Goal: Task Accomplishment & Management: Complete application form

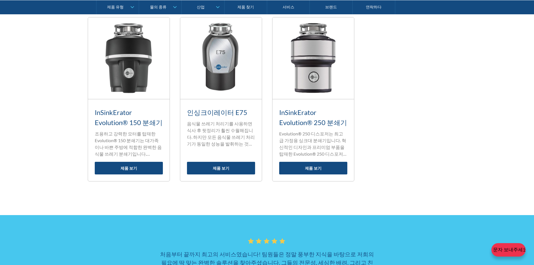
click at [267, 238] on icon at bounding box center [267, 240] width 6 height 5
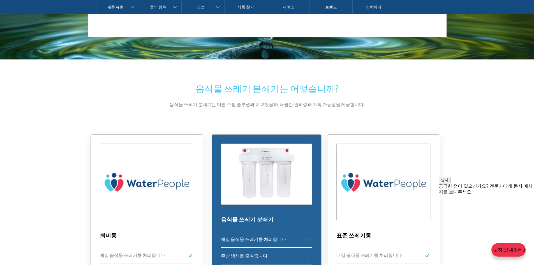
scroll to position [1182, 0]
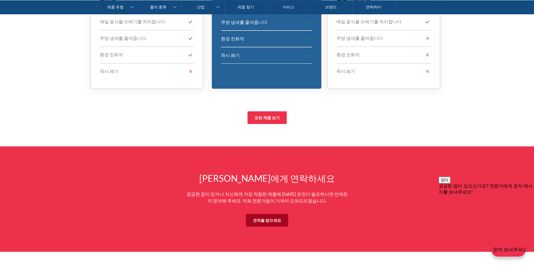
click at [262, 218] on font "견적을 받으세요" at bounding box center [267, 220] width 28 height 5
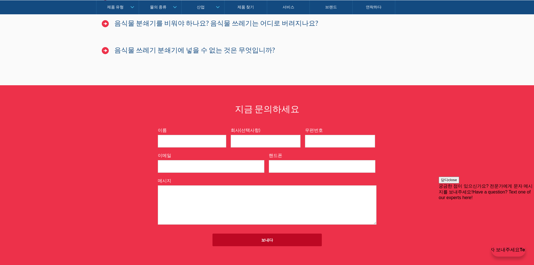
scroll to position [3637, 0]
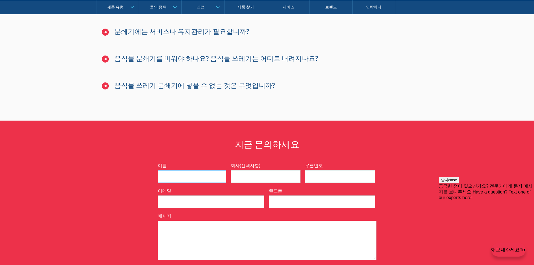
click at [216, 170] on input "이름" at bounding box center [192, 176] width 68 height 13
type input "w"
type input "h"
type input "jinojung"
click at [243, 170] on input "회사(선택사항)" at bounding box center [265, 176] width 70 height 13
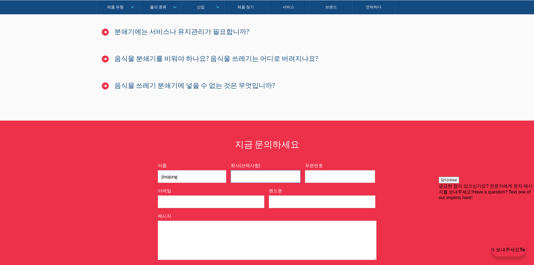
drag, startPoint x: 252, startPoint y: 104, endPoint x: 266, endPoint y: 106, distance: 14.4
click at [252, 170] on input "회사(선택사항)" at bounding box center [265, 176] width 70 height 13
click at [322, 170] on input "우편번호" at bounding box center [340, 176] width 70 height 13
click at [176, 195] on input "이메일" at bounding box center [211, 201] width 106 height 13
type input "[EMAIL_ADDRESS][DOMAIN_NAME]"
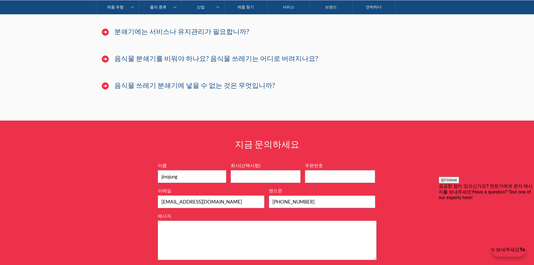
type input "[PHONE_NUMBER]"
click at [201, 220] on textarea "메시지" at bounding box center [267, 239] width 218 height 39
click at [243, 220] on textarea "메시지" at bounding box center [267, 239] width 218 height 39
paste textarea "[URL][DOMAIN_NAME]"
drag, startPoint x: 290, startPoint y: 160, endPoint x: 162, endPoint y: 168, distance: 127.7
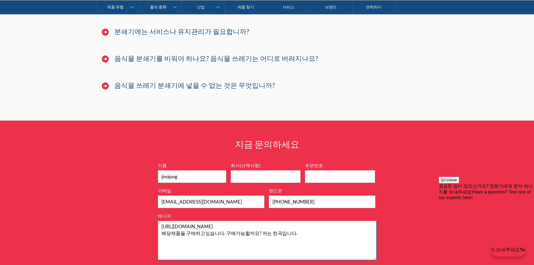
click at [162, 220] on textarea "[URL][DOMAIN_NAME] 해당제품을 구매하고싶습니다. 구매가능할까요? 저는 한국입니다." at bounding box center [267, 239] width 218 height 39
click at [261, 220] on textarea "[URL][DOMAIN_NAME] 해당제품을 구매하고싶습니다. 구매가능할까요? 저는 한국입니다." at bounding box center [267, 239] width 218 height 39
click at [296, 220] on textarea "[URL][DOMAIN_NAME] 해당제품을 구매하고싶습니다. 구매가능할까요? 저는 한국입니다." at bounding box center [267, 239] width 218 height 39
drag, startPoint x: 298, startPoint y: 160, endPoint x: 157, endPoint y: 160, distance: 140.9
click at [158, 220] on textarea "[URL][DOMAIN_NAME] 해당제품을 구매하고싶습니다. 구매가능할까요? 저는 한국입니다." at bounding box center [267, 239] width 218 height 39
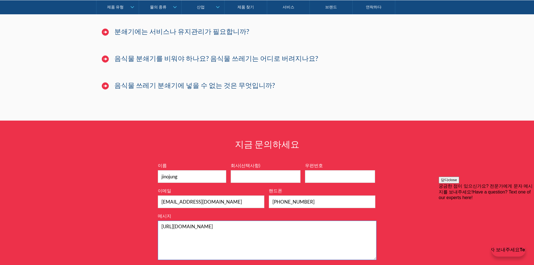
paste textarea "I'd like to purchase that product. Can I buy it? I am from [DEMOGRAPHIC_DATA]."
type textarea "[URL][DOMAIN_NAME] I'd like to purchase that product. Can I buy it? I am from […"
click at [344, 170] on input "우편번호" at bounding box center [340, 176] width 70 height 13
paste input "04977"
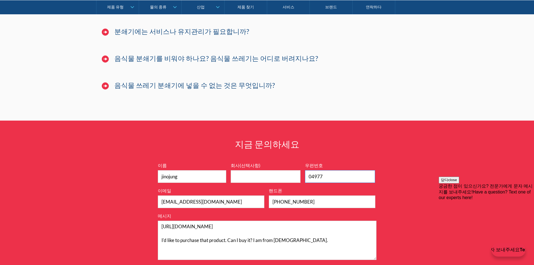
type input "04977"
click at [290, 207] on form "7199ebfc89469718eadd6f0c0345ca51cae17984353ea86a4a584a90323ec471d39657e024ac02a…" at bounding box center [267, 224] width 224 height 125
